Goal: Information Seeking & Learning: Learn about a topic

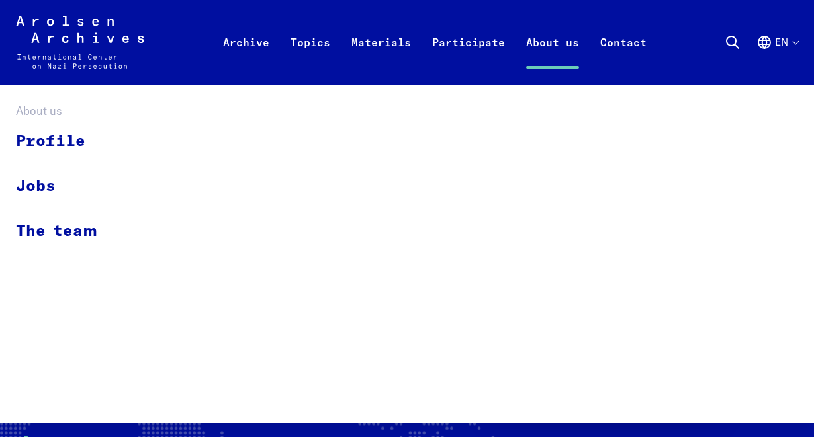
click at [559, 46] on link "About us" at bounding box center [552, 58] width 74 height 53
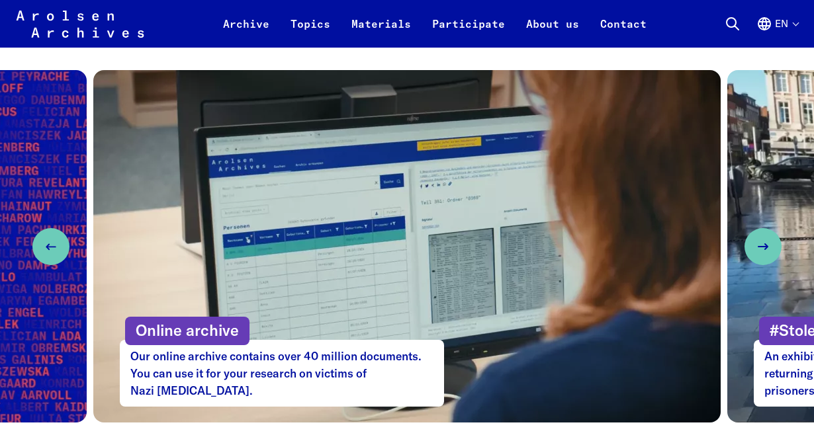
scroll to position [794, 0]
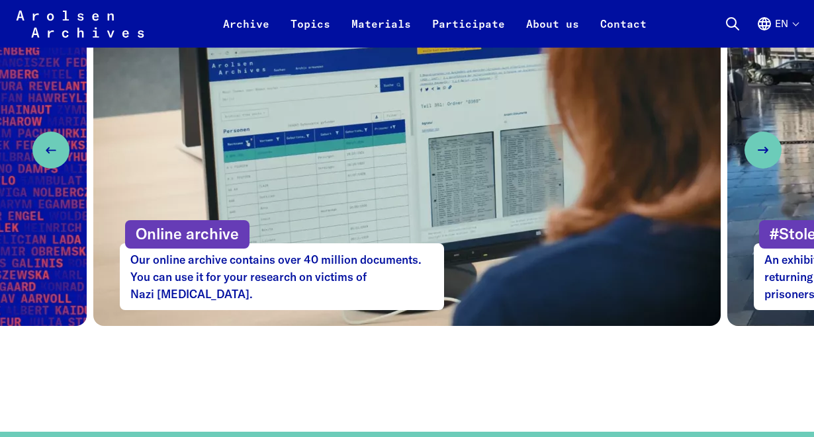
scroll to position [794, 0]
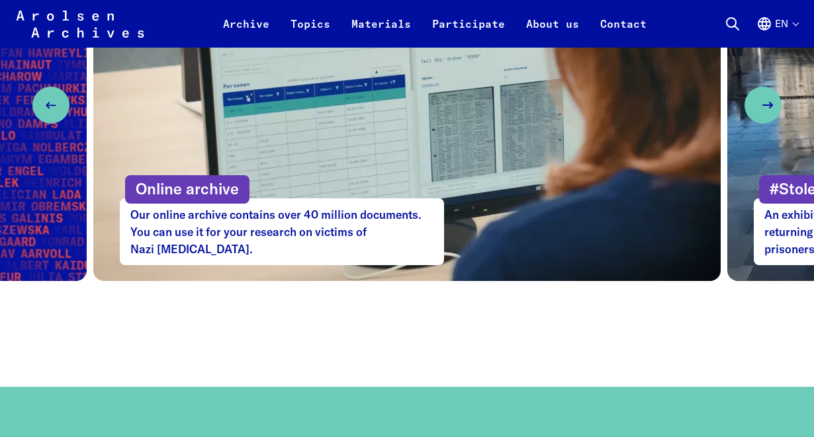
click at [767, 109] on icon "Next slide" at bounding box center [768, 105] width 16 height 16
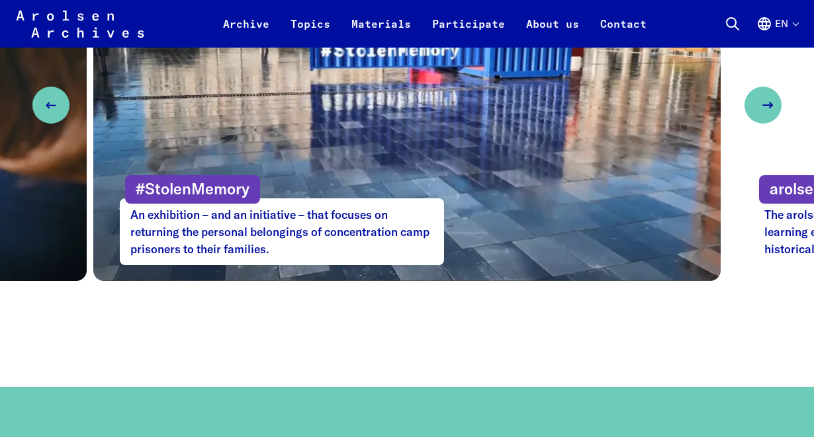
click at [767, 109] on icon "Next slide" at bounding box center [768, 105] width 16 height 16
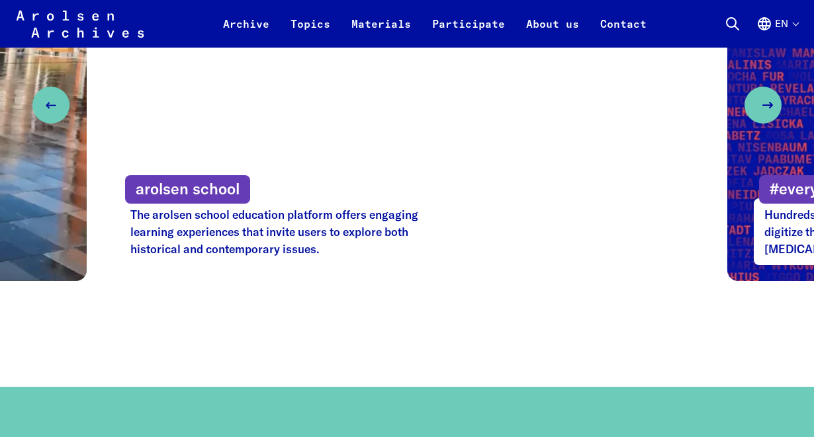
click at [767, 109] on icon "Next slide" at bounding box center [768, 105] width 16 height 16
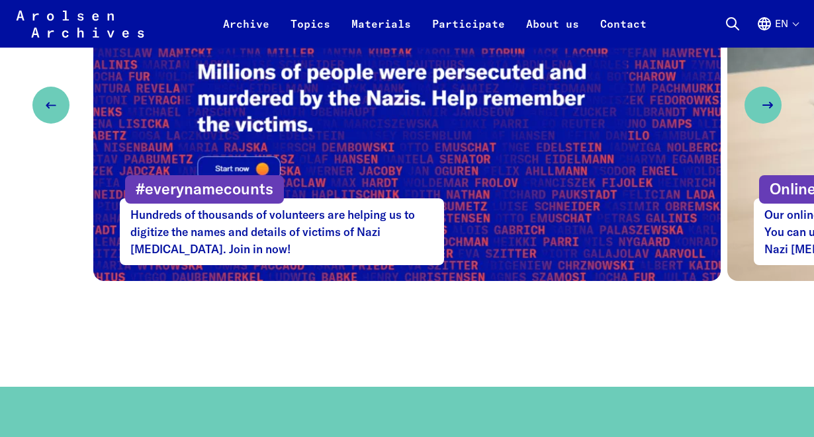
click at [767, 109] on icon "Next slide" at bounding box center [768, 105] width 16 height 16
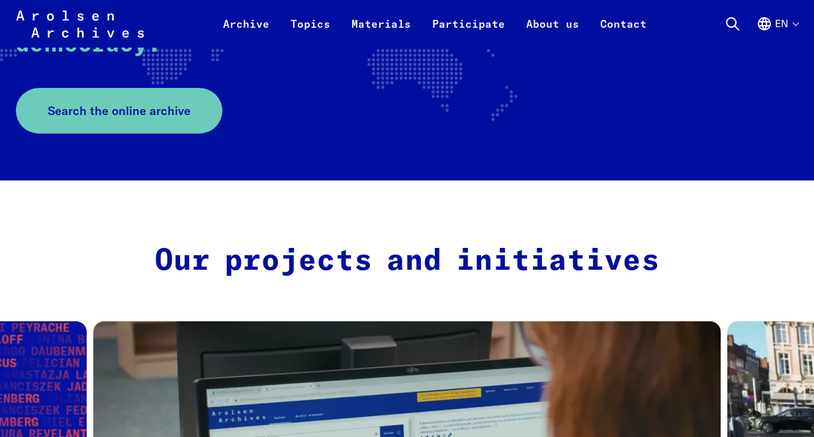
scroll to position [265, 0]
